Goal: Task Accomplishment & Management: Use online tool/utility

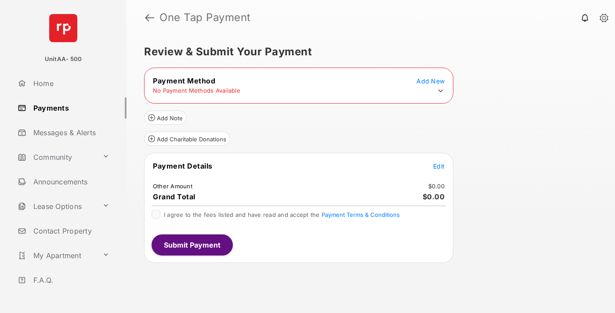
click at [441, 91] on icon at bounding box center [441, 91] width 8 height 8
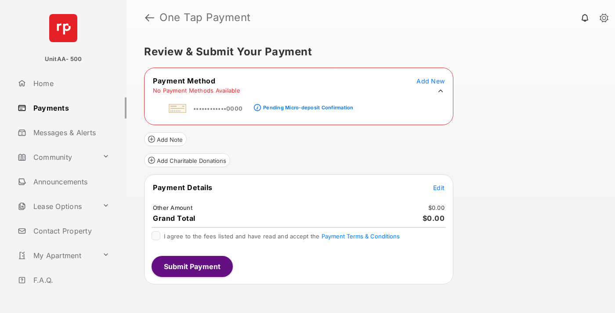
click at [307, 105] on div "Pending Micro-deposit Confirmation" at bounding box center [308, 108] width 90 height 6
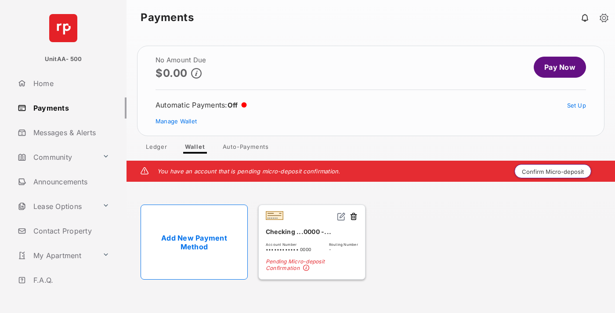
click at [553, 171] on button "Confirm Micro-deposit" at bounding box center [553, 171] width 77 height 14
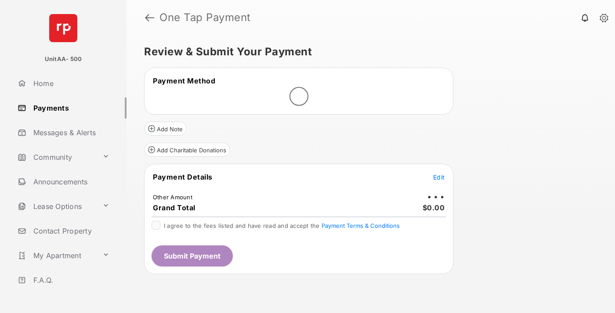
click at [439, 177] on span "Edit" at bounding box center [438, 177] width 11 height 7
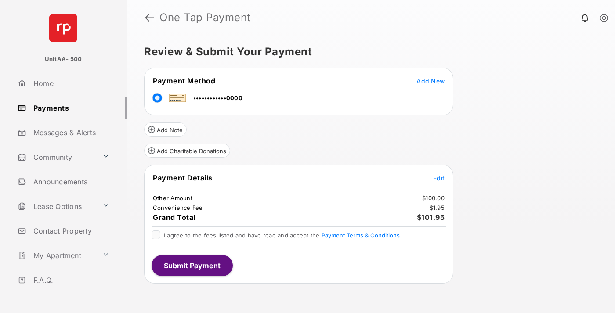
click at [439, 178] on span "Edit" at bounding box center [438, 177] width 11 height 7
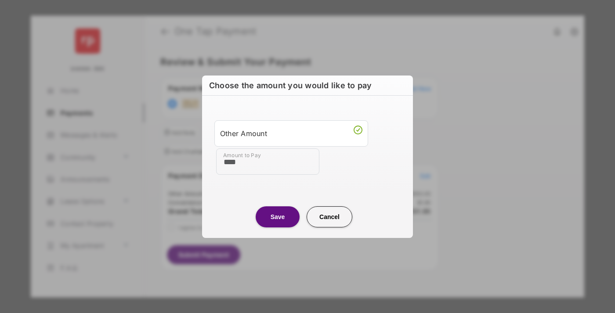
click at [278, 217] on button "Save" at bounding box center [278, 217] width 44 height 21
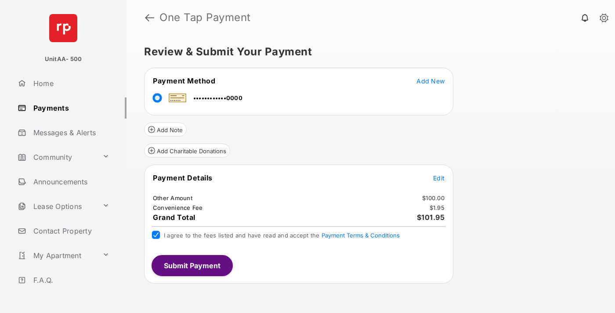
click at [192, 265] on button "Submit Payment" at bounding box center [192, 265] width 81 height 21
